Goal: Obtain resource: Download file/media

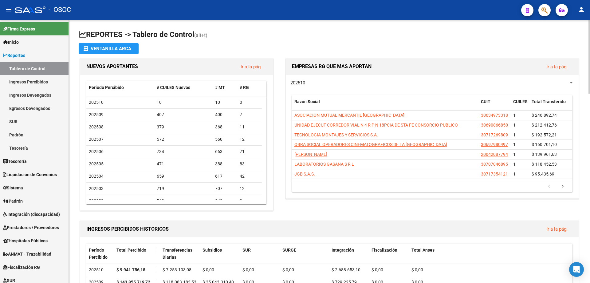
click at [79, 95] on div "NUEVOS APORTANTES Ir a la pág. Período Percibido # CUILES Nuevos # MT # RG 2025…" at bounding box center [177, 134] width 196 height 152
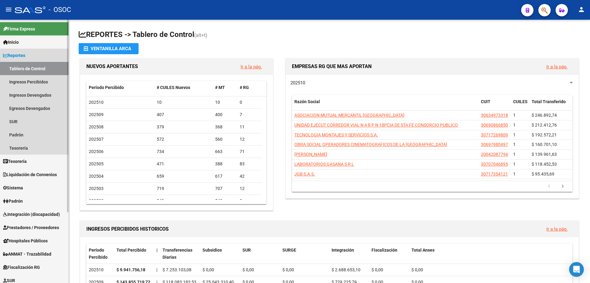
click at [36, 54] on link "Reportes" at bounding box center [34, 55] width 69 height 13
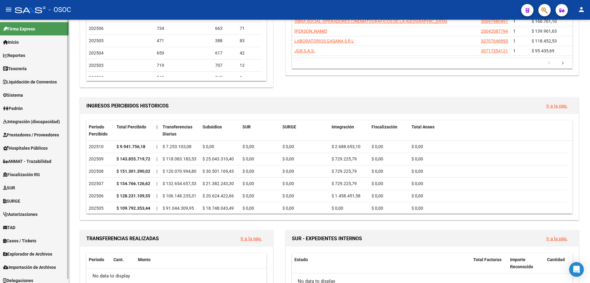
scroll to position [4, 0]
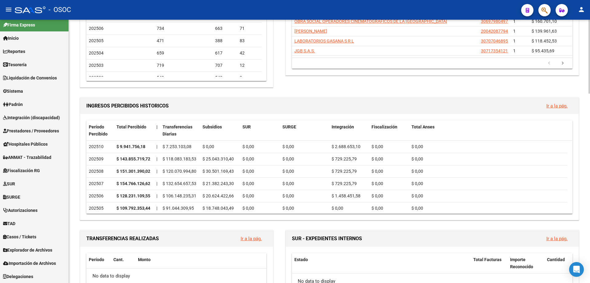
click at [49, 222] on link "TAD" at bounding box center [34, 222] width 69 height 13
click at [46, 231] on link "Notificaciones" at bounding box center [34, 236] width 69 height 13
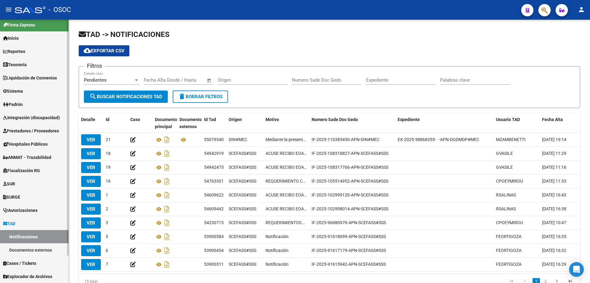
click at [48, 222] on link "TAD" at bounding box center [34, 222] width 69 height 13
click at [45, 246] on span "Explorador de Archivos" at bounding box center [27, 249] width 49 height 7
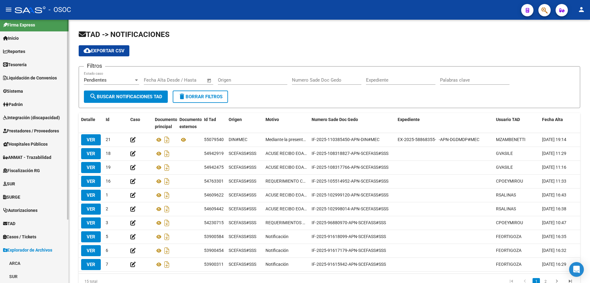
click at [57, 244] on link "Explorador de Archivos" at bounding box center [34, 249] width 69 height 13
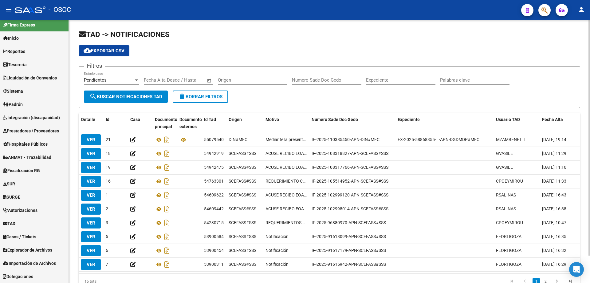
click at [333, 38] on h1 "TAD -> NOTIFICACIONES" at bounding box center [330, 35] width 502 height 11
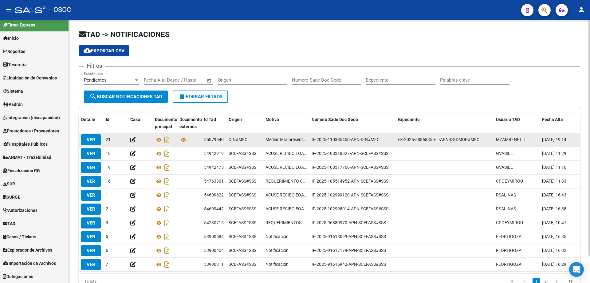
click at [285, 143] on datatable-body-cell "Mediante la presente se le hace saber a la OBRA SOCIAL OPERADORES CINEMATOGRAFI…" at bounding box center [286, 140] width 46 height 14
click at [158, 141] on icon at bounding box center [159, 139] width 8 height 7
click at [187, 138] on icon at bounding box center [184, 139] width 8 height 7
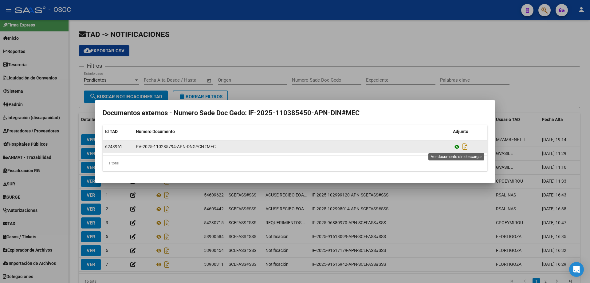
click at [456, 148] on icon at bounding box center [457, 146] width 8 height 7
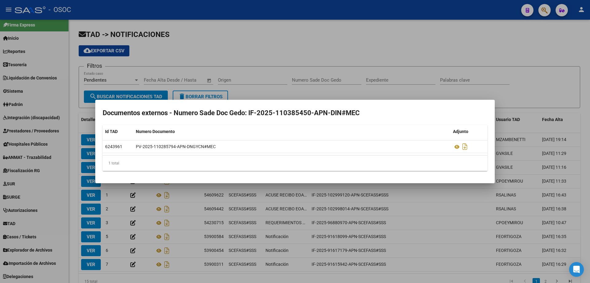
click at [304, 18] on div at bounding box center [295, 141] width 590 height 283
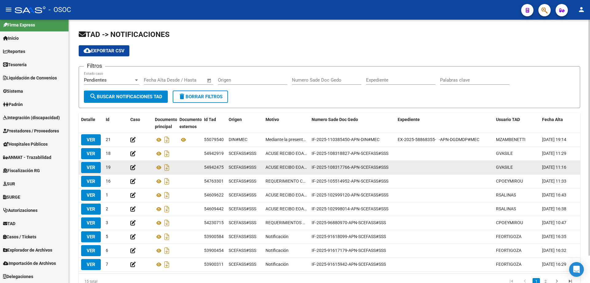
drag, startPoint x: 334, startPoint y: 142, endPoint x: 443, endPoint y: 163, distance: 110.8
click at [443, 163] on datatable-scroller "VER 21 55079540 DIN#MEC Mediante la presente se le hace saber a la OBRA SOCIAL …" at bounding box center [330, 202] width 502 height 138
click at [443, 163] on datatable-body-cell at bounding box center [444, 167] width 98 height 14
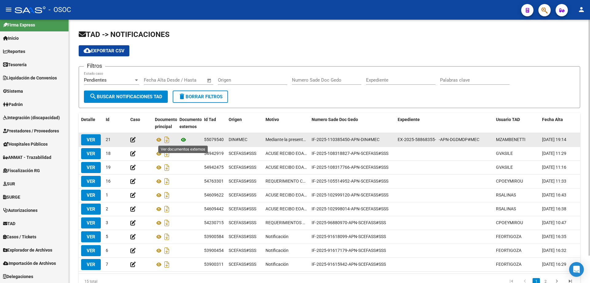
click at [186, 140] on icon at bounding box center [184, 139] width 8 height 7
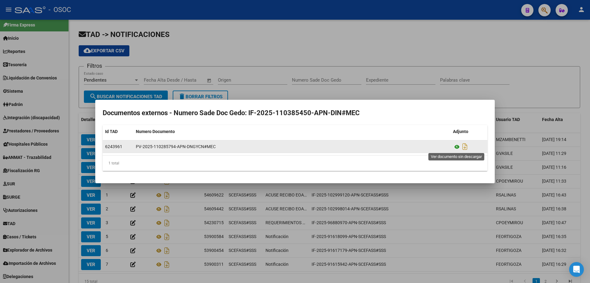
click at [457, 148] on icon at bounding box center [457, 146] width 8 height 7
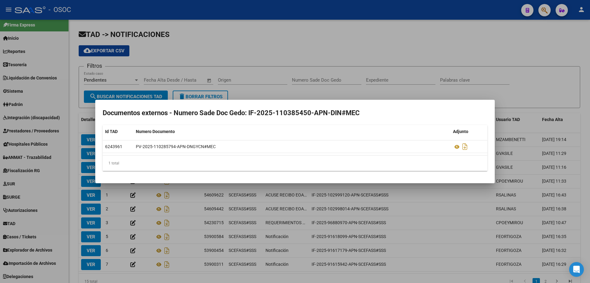
click at [316, 43] on div at bounding box center [295, 141] width 590 height 283
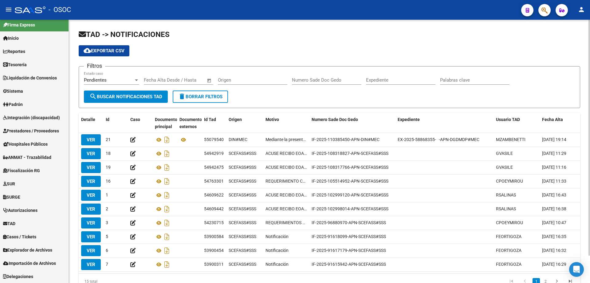
click at [234, 31] on h1 "TAD -> NOTIFICACIONES" at bounding box center [330, 35] width 502 height 11
drag, startPoint x: 164, startPoint y: 31, endPoint x: 135, endPoint y: 32, distance: 29.2
click at [137, 33] on span "TAD -> NOTIFICACIONES" at bounding box center [124, 34] width 91 height 9
click at [135, 31] on span "TAD -> NOTIFICACIONES" at bounding box center [124, 34] width 91 height 9
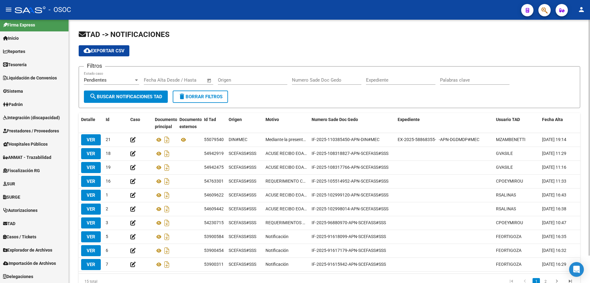
click at [135, 31] on span "TAD -> NOTIFICACIONES" at bounding box center [124, 34] width 91 height 9
click at [262, 40] on app-list-header "TAD -> NOTIFICACIONES cloud_download Exportar CSV Filtros Pendientes Estado cas…" at bounding box center [330, 69] width 502 height 78
